Goal: Transaction & Acquisition: Subscribe to service/newsletter

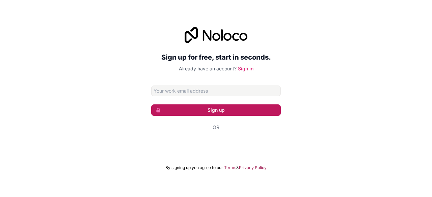
click at [248, 110] on button "Sign up" at bounding box center [216, 110] width 130 height 11
click at [253, 110] on button "Sign up" at bounding box center [216, 110] width 130 height 11
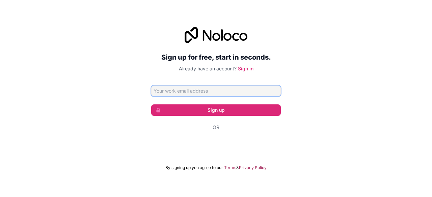
click at [226, 93] on input "Email address" at bounding box center [216, 91] width 130 height 11
type input "[EMAIL_ADDRESS][DOMAIN_NAME]"
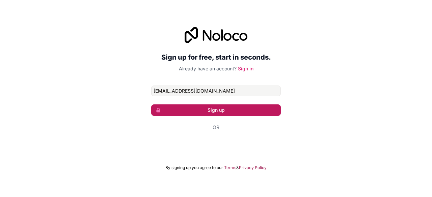
click at [225, 110] on button "Sign up" at bounding box center [216, 110] width 130 height 11
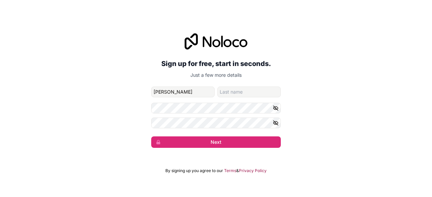
type input "[PERSON_NAME]"
click at [223, 95] on input "family-name" at bounding box center [248, 92] width 63 height 11
type input "[DEMOGRAPHIC_DATA]"
click at [276, 107] on icon "button" at bounding box center [275, 108] width 5 height 3
click at [278, 122] on icon "button" at bounding box center [276, 123] width 6 height 6
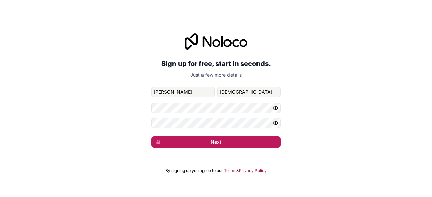
click at [245, 142] on button "Next" at bounding box center [216, 142] width 130 height 11
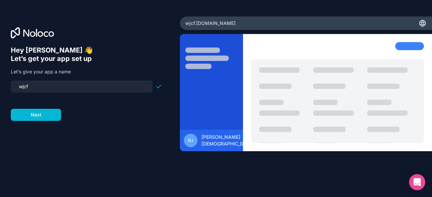
click at [89, 86] on input "wjcf" at bounding box center [82, 86] width 134 height 9
click at [50, 94] on div at bounding box center [86, 97] width 151 height 8
drag, startPoint x: 44, startPoint y: 89, endPoint x: 2, endPoint y: 81, distance: 43.1
click at [2, 81] on div "Hey [PERSON_NAME] 👋 Let’s get your app set up Let’s give your app a name wjcf N…" at bounding box center [90, 99] width 180 height 165
click at [33, 116] on button "Next" at bounding box center [36, 115] width 50 height 12
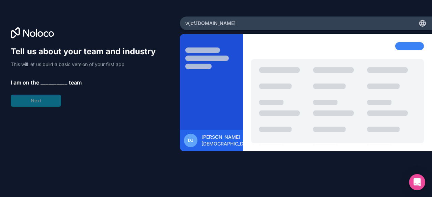
click at [53, 78] on div "Tell us about your team and industry This will let us build a basic version of …" at bounding box center [86, 76] width 151 height 61
click at [46, 99] on div "Tell us about your team and industry This will let us build a basic version of …" at bounding box center [86, 76] width 151 height 61
click at [229, 56] on div at bounding box center [211, 59] width 52 height 22
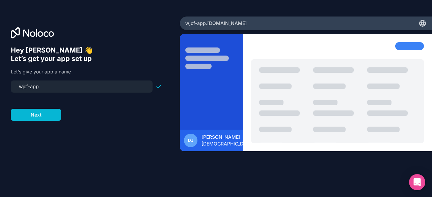
drag, startPoint x: 29, startPoint y: 89, endPoint x: 4, endPoint y: 84, distance: 25.3
click at [4, 84] on div "Hey [PERSON_NAME] 👋 Let’s get your app set up Let’s give your app a name wjcf-a…" at bounding box center [90, 99] width 180 height 165
type input "ihip-app"
click at [53, 112] on button "Next" at bounding box center [36, 115] width 50 height 12
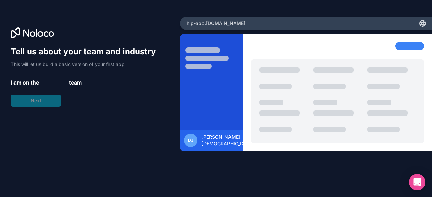
click at [56, 101] on div "Tell us about your team and industry This will let us build a basic version of …" at bounding box center [86, 76] width 151 height 61
click at [58, 80] on span "__________" at bounding box center [53, 83] width 27 height 8
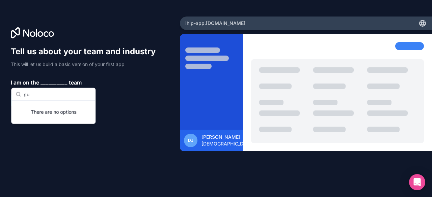
type input "p"
type input "h"
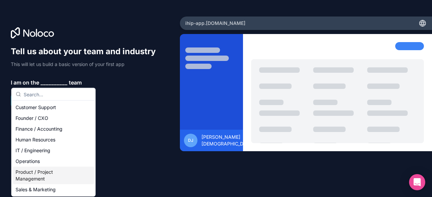
click at [56, 177] on div "Product / Project Management" at bounding box center [53, 176] width 81 height 18
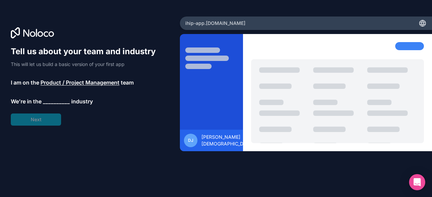
click at [51, 102] on span "__________" at bounding box center [56, 101] width 27 height 8
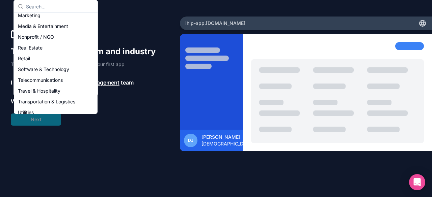
scroll to position [112, 0]
click at [46, 37] on div "Nonprofit / NGO" at bounding box center [55, 36] width 81 height 11
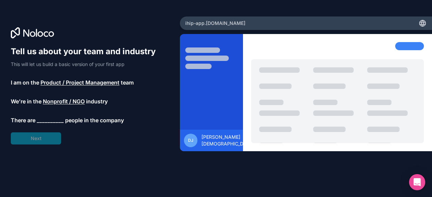
click at [50, 121] on span "__________" at bounding box center [50, 120] width 27 height 8
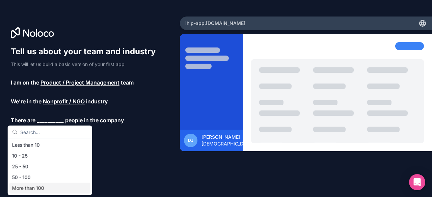
click at [58, 187] on div "More than 100" at bounding box center [49, 188] width 81 height 11
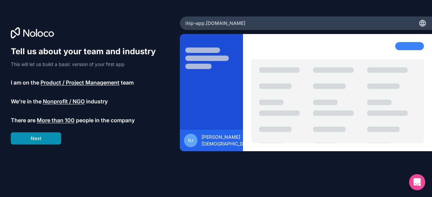
click at [51, 140] on button "Next" at bounding box center [36, 139] width 50 height 12
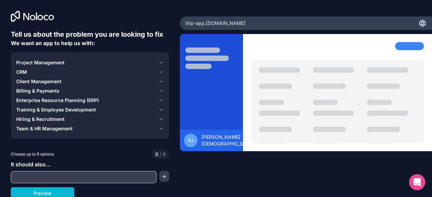
scroll to position [2, 0]
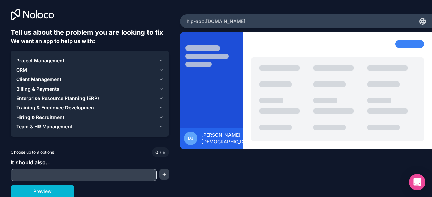
click at [133, 170] on div at bounding box center [84, 175] width 146 height 12
click at [26, 63] on span "Project Management" at bounding box center [40, 60] width 48 height 7
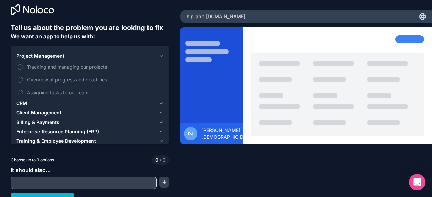
scroll to position [15, 0]
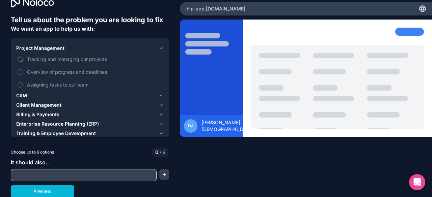
click at [20, 55] on label "Tracking and managing our projects" at bounding box center [89, 59] width 147 height 12
click at [20, 57] on button "Tracking and managing our projects" at bounding box center [20, 59] width 5 height 5
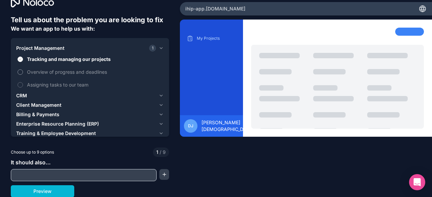
click at [22, 72] on button "Overview of progress and deadlines" at bounding box center [20, 71] width 5 height 5
click at [22, 82] on label "Assigning tasks to our team" at bounding box center [89, 85] width 147 height 12
click at [22, 82] on button "Assigning tasks to our team" at bounding box center [20, 84] width 5 height 5
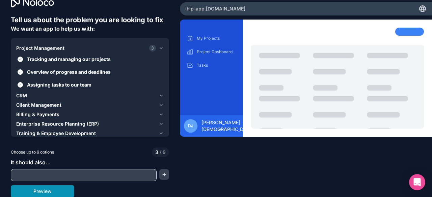
click at [59, 193] on button "Preview" at bounding box center [42, 192] width 63 height 12
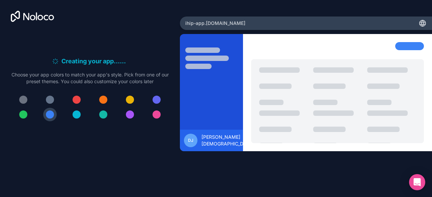
scroll to position [0, 0]
click at [81, 97] on button at bounding box center [76, 99] width 13 height 13
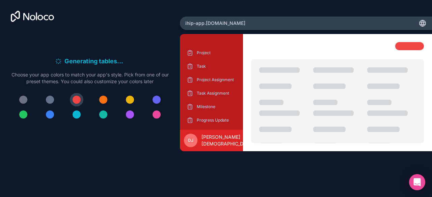
click at [107, 99] on button at bounding box center [102, 99] width 13 height 13
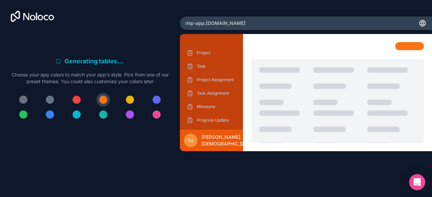
click at [130, 95] on button at bounding box center [129, 99] width 13 height 13
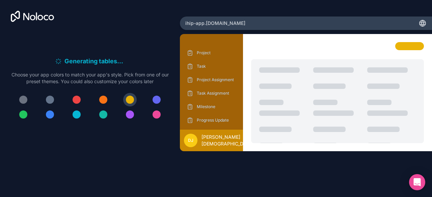
click at [155, 115] on div at bounding box center [156, 115] width 8 height 8
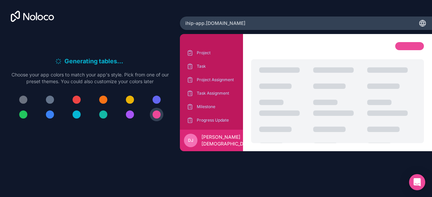
click at [22, 99] on div at bounding box center [23, 100] width 8 height 8
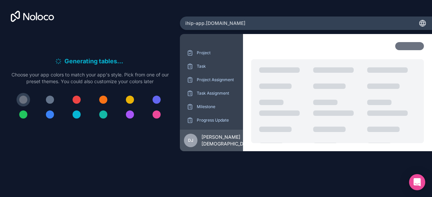
click at [45, 96] on button at bounding box center [49, 99] width 13 height 13
drag, startPoint x: 47, startPoint y: 96, endPoint x: 81, endPoint y: 120, distance: 41.0
click at [81, 120] on div at bounding box center [90, 107] width 158 height 28
click at [78, 116] on div at bounding box center [77, 115] width 8 height 8
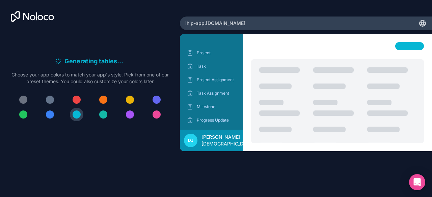
click at [48, 98] on div at bounding box center [50, 100] width 8 height 8
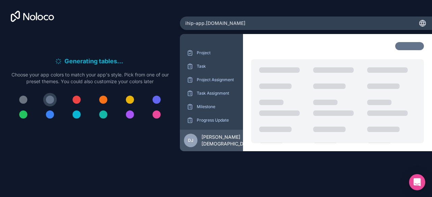
click at [139, 31] on div "Generating tables . . . Meanwhile, let's personalize it! Choose your app colors…" at bounding box center [90, 92] width 158 height 124
click at [421, 24] on icon at bounding box center [421, 23] width 1 height 6
click at [221, 23] on span "ihip-app .[DOMAIN_NAME]" at bounding box center [215, 23] width 60 height 7
click at [213, 109] on p "Milestone" at bounding box center [216, 106] width 39 height 5
click at [202, 51] on p "Project" at bounding box center [216, 52] width 39 height 5
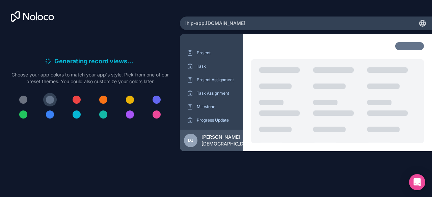
click at [225, 114] on div "Project Task Project Assignment Task Assignment Milestone Progress Update Resou…" at bounding box center [211, 94] width 52 height 92
